Goal: Task Accomplishment & Management: Use online tool/utility

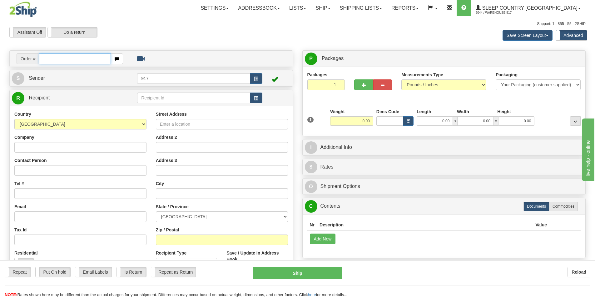
click at [89, 62] on input "text" at bounding box center [75, 58] width 72 height 11
paste input "1059988"
type input "1059988+"
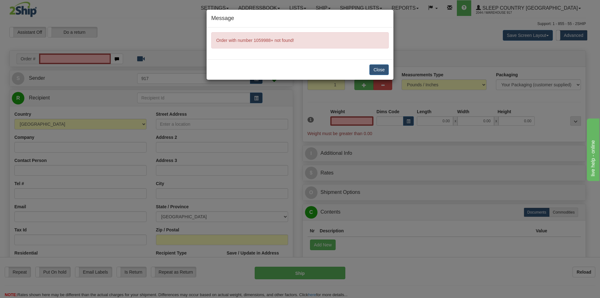
type input "0.00"
click at [376, 72] on button "Close" at bounding box center [378, 69] width 19 height 11
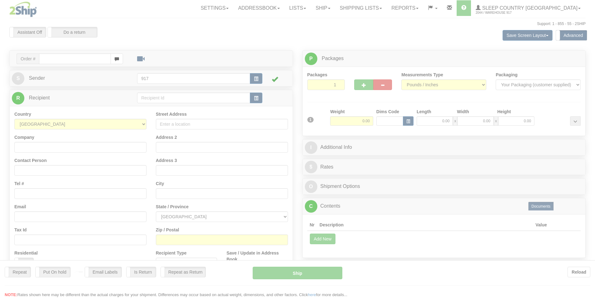
click at [83, 60] on div at bounding box center [297, 149] width 595 height 298
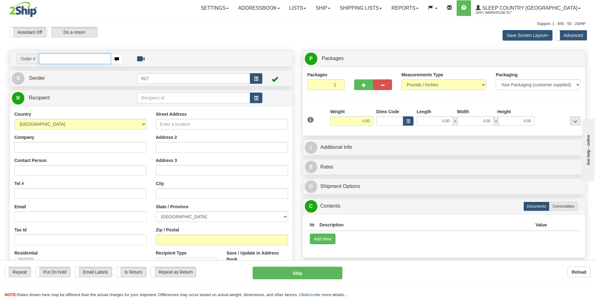
drag, startPoint x: 0, startPoint y: 0, endPoint x: 83, endPoint y: 60, distance: 102.1
click at [83, 60] on input "text" at bounding box center [75, 58] width 72 height 11
paste input "1059988"
type input "1059988"
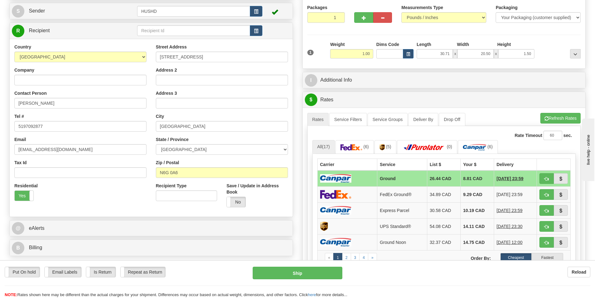
scroll to position [31, 0]
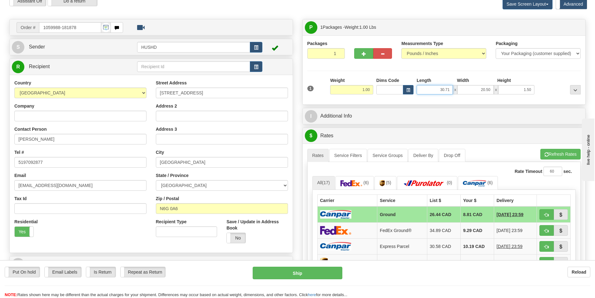
click at [445, 89] on input "30.71" at bounding box center [435, 89] width 36 height 9
type input "9.00"
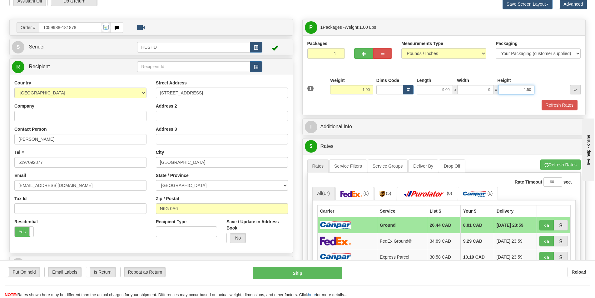
type input "9.00"
type input "2.00"
click at [567, 105] on button "Refresh Rates" at bounding box center [560, 105] width 36 height 11
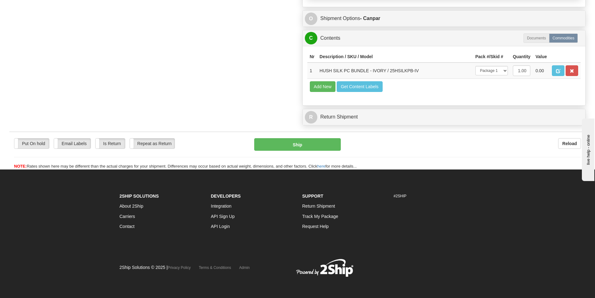
scroll to position [384, 0]
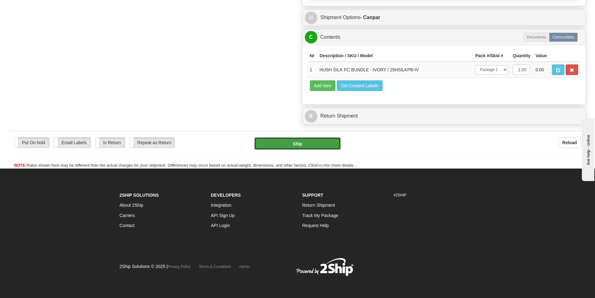
click at [310, 148] on button "Ship" at bounding box center [297, 143] width 87 height 12
type input "1"
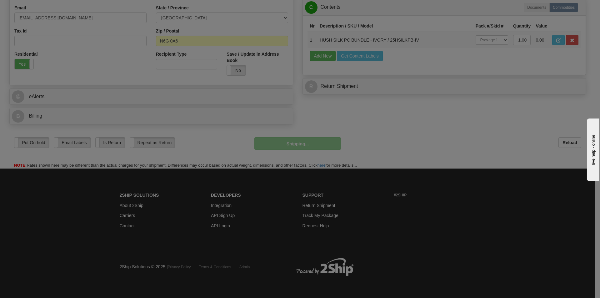
scroll to position [199, 0]
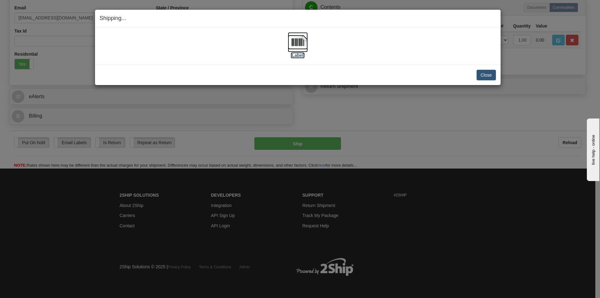
click at [304, 47] on img at bounding box center [298, 42] width 20 height 20
click at [486, 83] on div "Close [PERSON_NAME] Shipment and Quit Pickup Quit Pickup ONLY" at bounding box center [298, 75] width 406 height 20
click at [490, 76] on button "Close" at bounding box center [485, 75] width 19 height 11
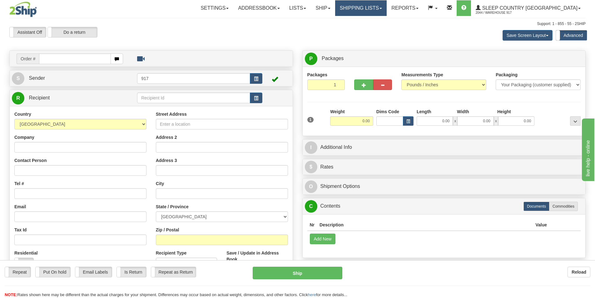
click at [387, 13] on link "Shipping lists" at bounding box center [361, 8] width 52 height 16
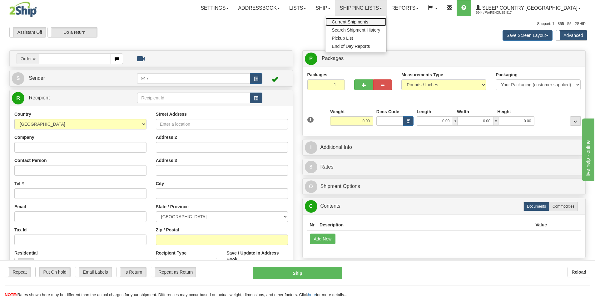
click at [379, 26] on link "Current Shipments" at bounding box center [356, 22] width 61 height 8
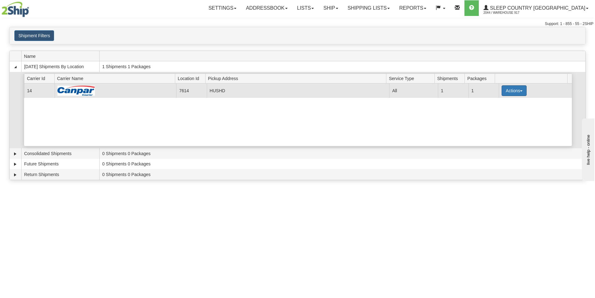
click at [519, 93] on button "Actions" at bounding box center [514, 90] width 25 height 11
click at [501, 114] on link "Close" at bounding box center [501, 111] width 50 height 8
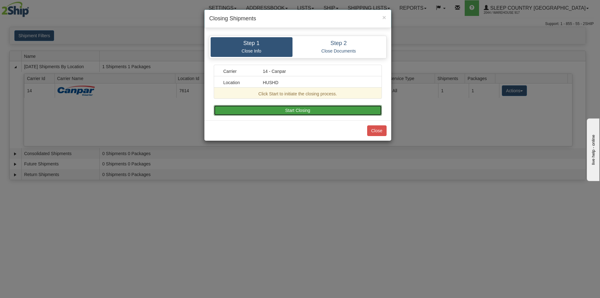
click at [316, 115] on button "Start Closing" at bounding box center [298, 110] width 168 height 11
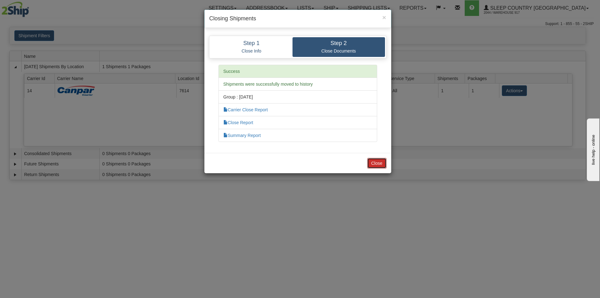
click at [374, 162] on button "Close" at bounding box center [376, 163] width 19 height 11
